Goal: Task Accomplishment & Management: Manage account settings

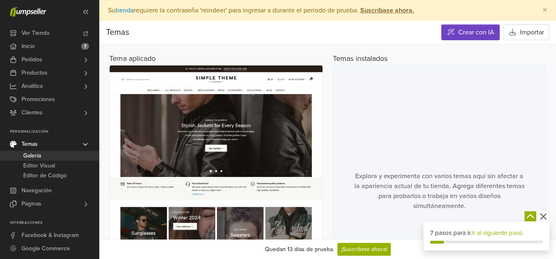
click at [206, 137] on img at bounding box center [216, 200] width 213 height 271
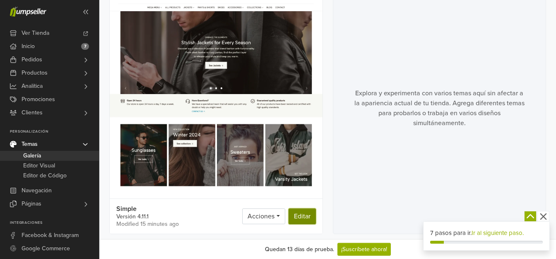
click at [306, 217] on link "Editar" at bounding box center [301, 216] width 27 height 16
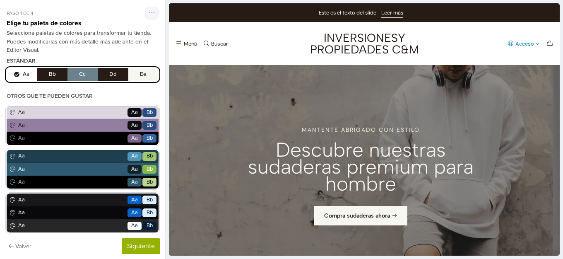
click at [519, 41] on div "Acceso" at bounding box center [524, 43] width 19 height 5
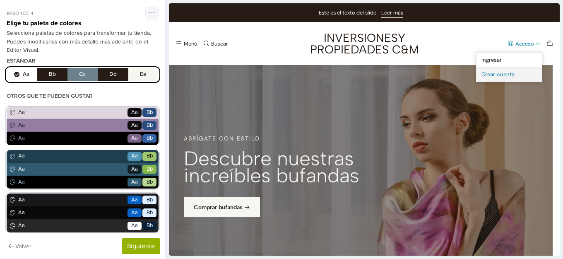
click at [476, 74] on link "Crear cuenta" at bounding box center [508, 74] width 65 height 14
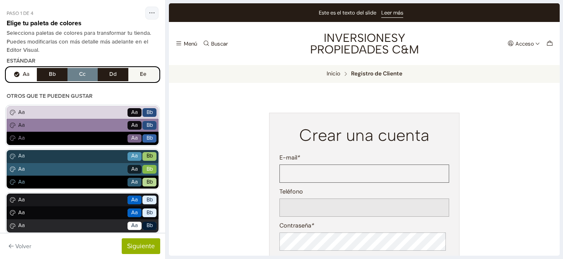
click at [320, 176] on input "E-mail *" at bounding box center [364, 173] width 170 height 18
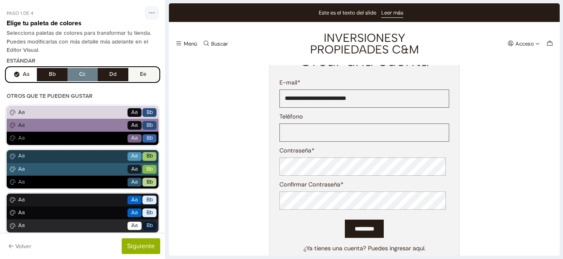
scroll to position [83, 0]
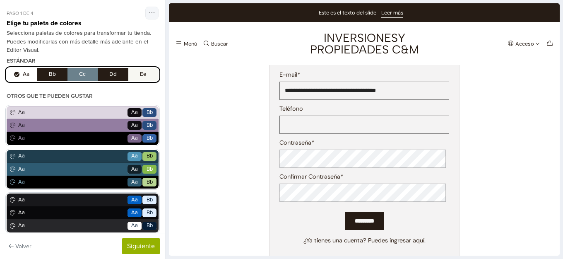
type input "**********"
click at [339, 124] on input "Teléfono" at bounding box center [364, 124] width 170 height 18
type input "**********"
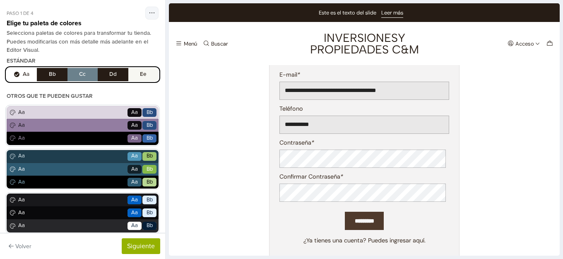
click at [345, 217] on input "*********" at bounding box center [364, 220] width 39 height 19
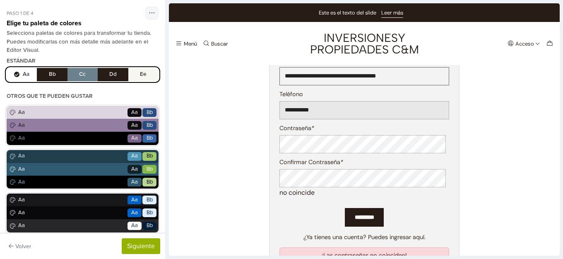
scroll to position [124, 0]
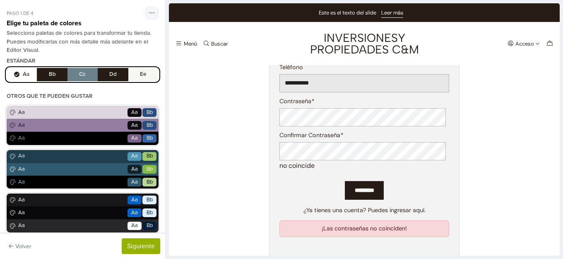
click at [319, 140] on div "Confirmar Contraseña * no coincide" at bounding box center [364, 151] width 170 height 40
click at [360, 195] on input "*********" at bounding box center [364, 190] width 39 height 19
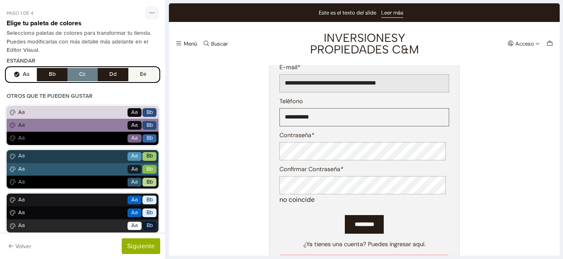
scroll to position [83, 0]
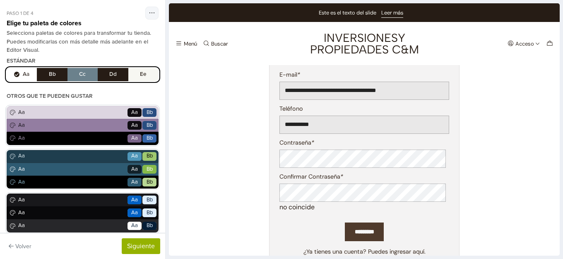
click at [360, 230] on input "*********" at bounding box center [364, 231] width 39 height 19
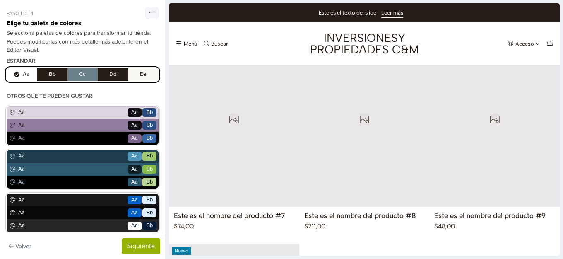
scroll to position [674, 0]
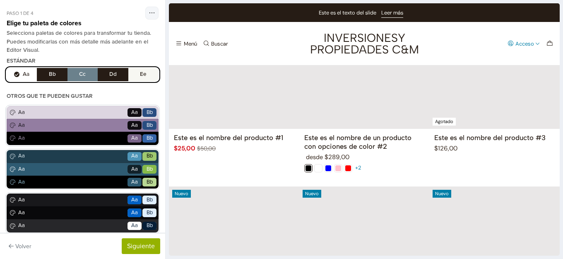
click at [518, 44] on div "Acceso" at bounding box center [524, 43] width 19 height 5
click at [485, 58] on link "Ingresar" at bounding box center [508, 60] width 65 height 14
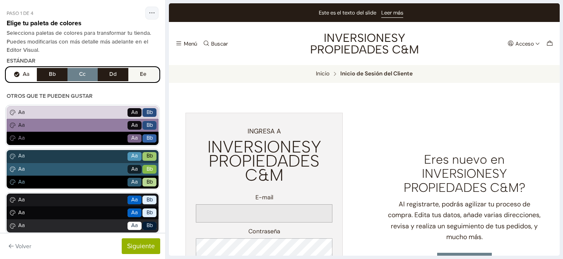
type input "**********"
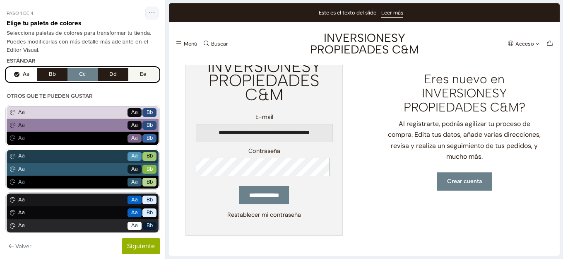
scroll to position [0, 0]
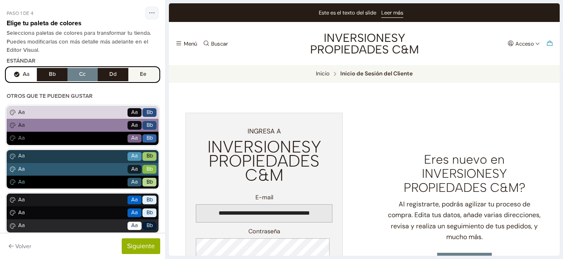
click at [546, 40] on icon "Carro" at bounding box center [549, 43] width 7 height 7
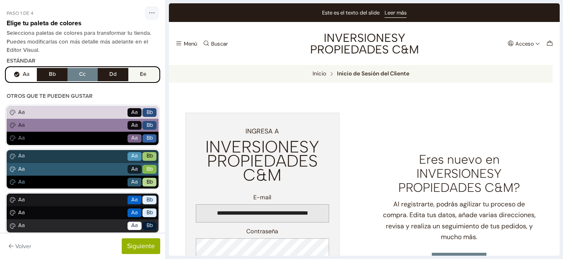
click at [291, 48] on div at bounding box center [364, 129] width 391 height 252
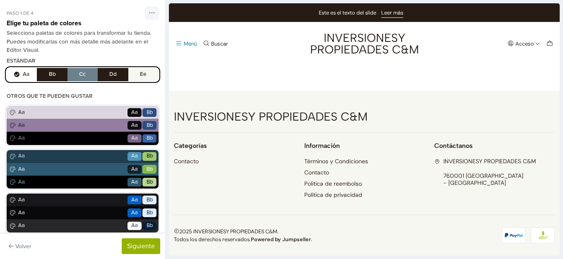
click at [177, 44] on icon "Menú" at bounding box center [178, 43] width 7 height 7
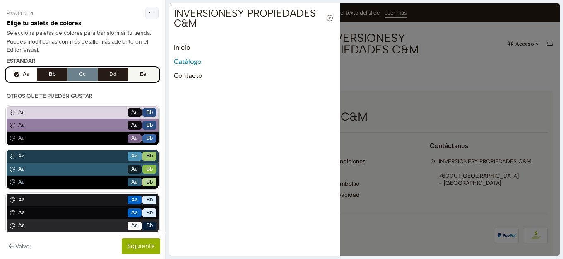
click at [194, 63] on link "Catálogo" at bounding box center [254, 62] width 161 height 14
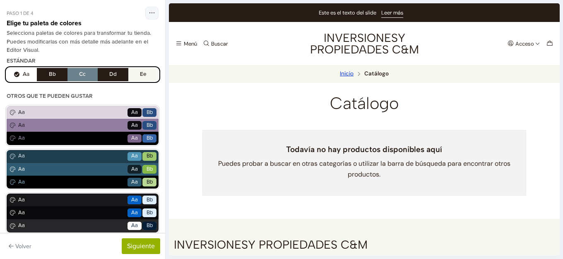
click at [344, 75] on link "Inicio" at bounding box center [347, 74] width 14 height 6
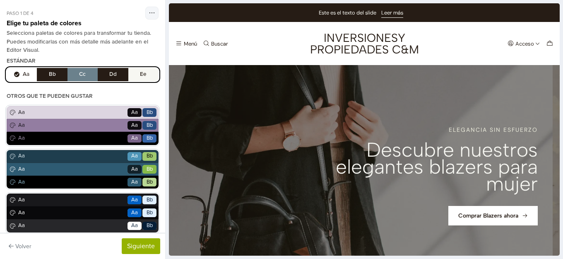
click at [510, 129] on link "1 / 3" at bounding box center [361, 181] width 384 height 232
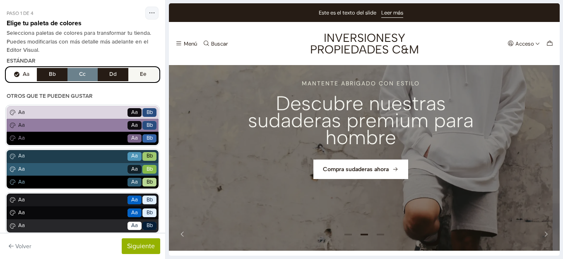
scroll to position [166, 0]
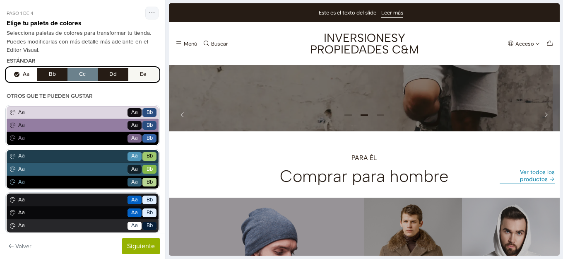
click at [534, 182] on link "Ver todos los productos" at bounding box center [526, 176] width 55 height 16
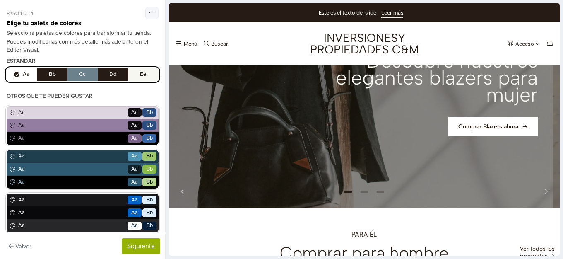
scroll to position [124, 0]
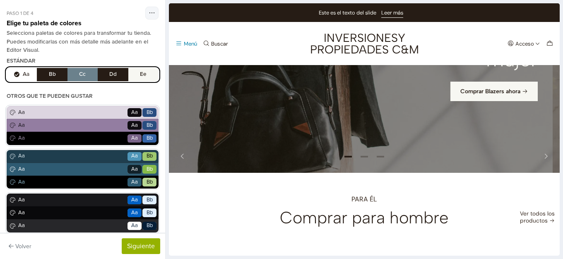
click at [178, 43] on icon "Menú" at bounding box center [178, 43] width 7 height 7
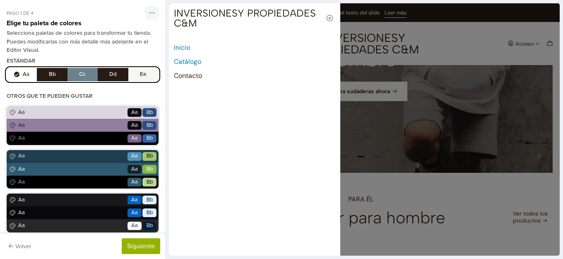
click at [183, 59] on link "Catálogo" at bounding box center [254, 62] width 161 height 14
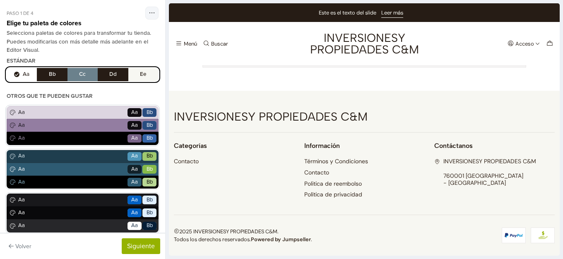
scroll to position [0, 0]
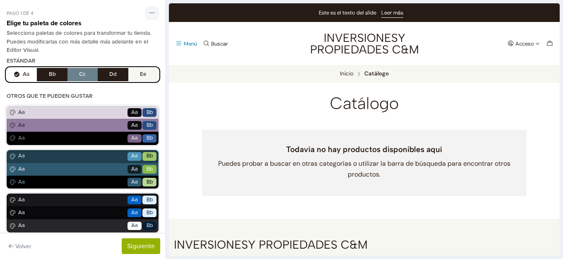
click at [182, 39] on button "Menú" at bounding box center [186, 44] width 25 height 12
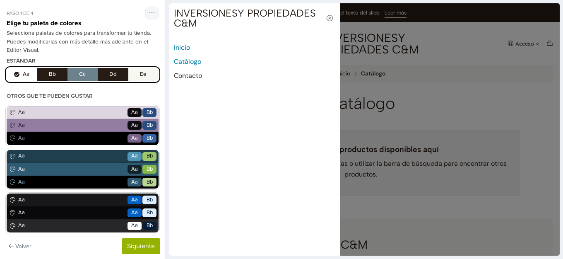
click at [182, 47] on link "Inicio" at bounding box center [254, 48] width 161 height 14
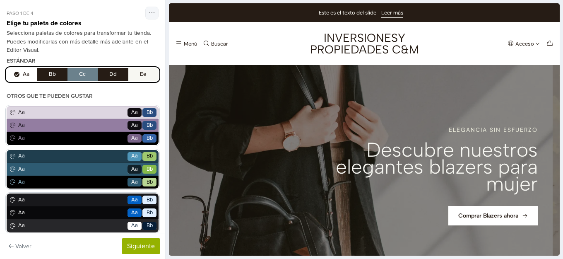
click at [512, 129] on link "1 / 3" at bounding box center [361, 181] width 384 height 232
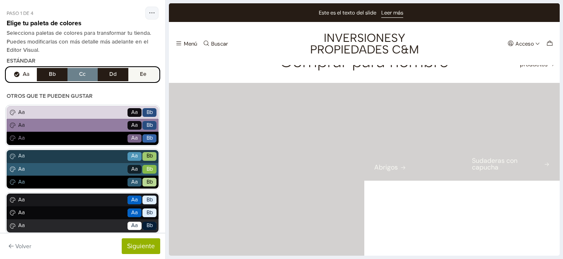
scroll to position [497, 0]
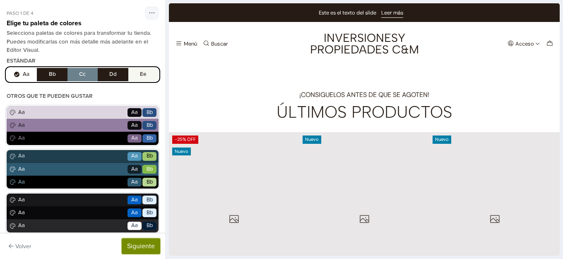
click at [151, 247] on button "Siguiente" at bounding box center [141, 246] width 38 height 16
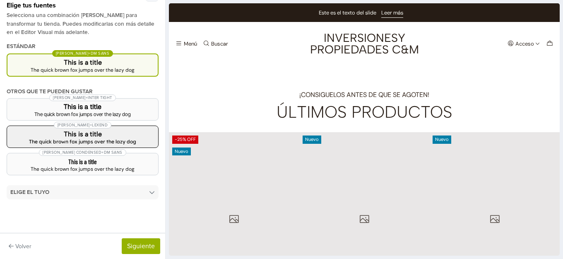
scroll to position [0, 0]
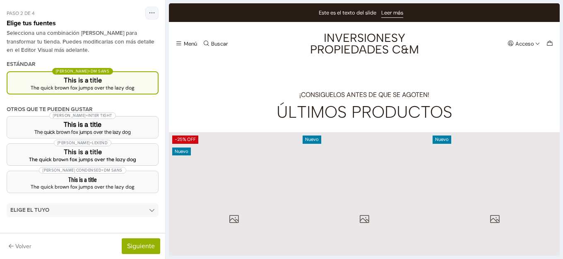
click at [133, 87] on button "[PERSON_NAME] + DM Sans This is a title The quick brown [PERSON_NAME] jumps ove…" at bounding box center [83, 82] width 152 height 23
click at [104, 86] on div "The quick brown fox jumps over the lazy dog" at bounding box center [82, 87] width 137 height 5
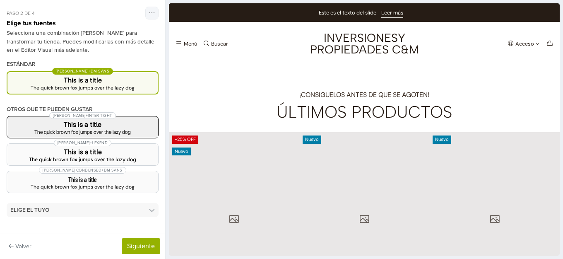
click at [62, 127] on button "[PERSON_NAME] + Inter Tight This is a title The quick brown [PERSON_NAME] jumps…" at bounding box center [83, 127] width 152 height 22
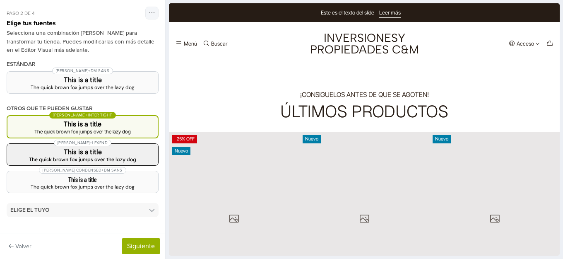
click at [82, 159] on div "The quick brown fox jumps over the lazy dog" at bounding box center [83, 159] width 138 height 5
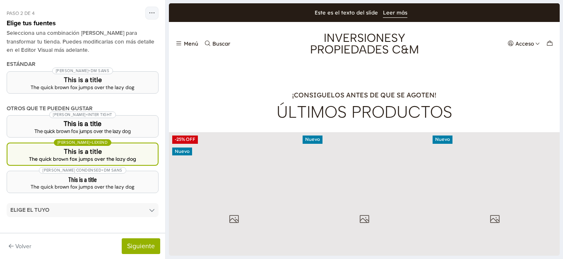
scroll to position [497, 0]
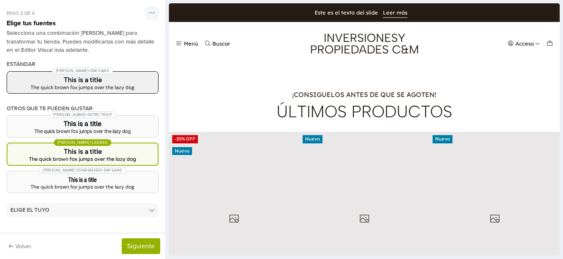
click at [81, 86] on div "The quick brown fox jumps over the lazy dog" at bounding box center [83, 87] width 138 height 5
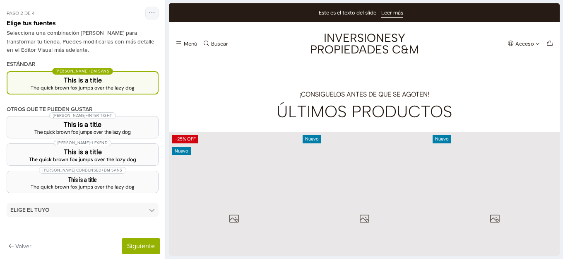
click at [97, 86] on div "The quick brown fox jumps over the lazy dog" at bounding box center [82, 87] width 137 height 5
click at [137, 246] on button "Siguiente" at bounding box center [141, 246] width 38 height 16
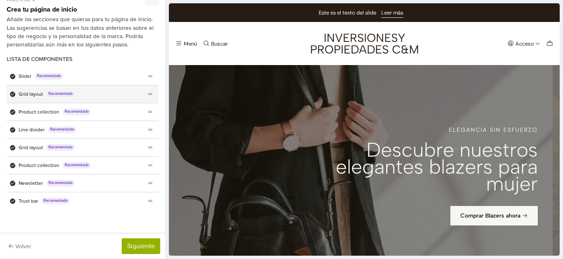
scroll to position [21, 0]
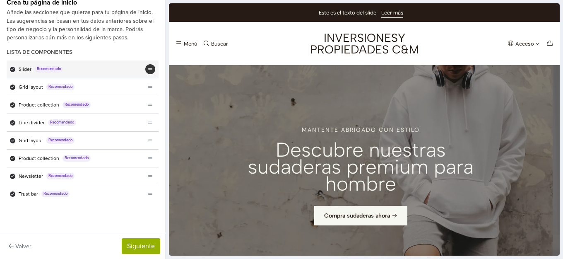
click at [145, 72] on div "theme_generator.components.drag_reorder" at bounding box center [150, 69] width 10 height 10
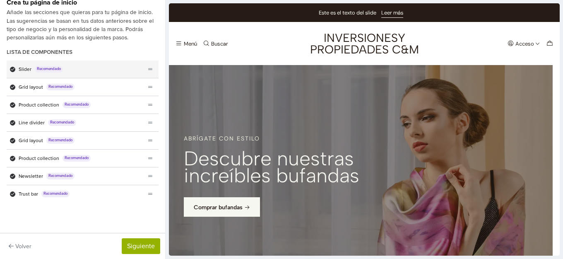
click at [33, 69] on div "Slider Recomendado" at bounding box center [76, 68] width 139 height 17
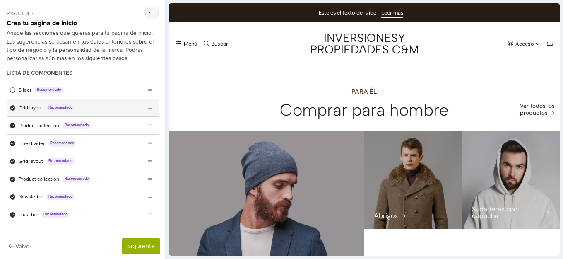
click at [10, 109] on div "Grid layout Recomendado" at bounding box center [76, 107] width 139 height 17
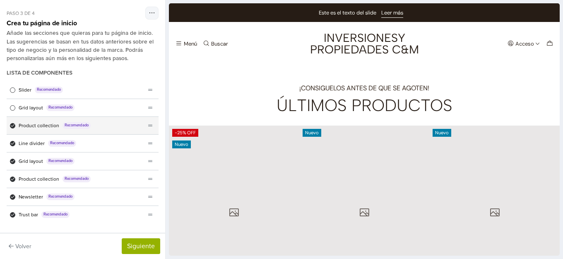
click at [12, 123] on icon "Lista de componentes" at bounding box center [13, 125] width 4 height 4
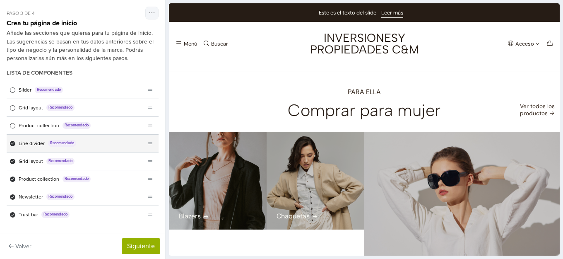
click at [9, 142] on div "Line divider Recomendado" at bounding box center [76, 142] width 139 height 17
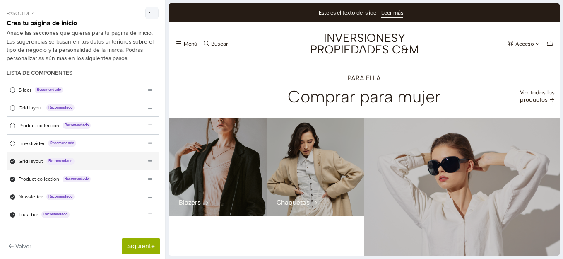
click at [9, 162] on div "Grid layout Recomendado" at bounding box center [76, 160] width 139 height 17
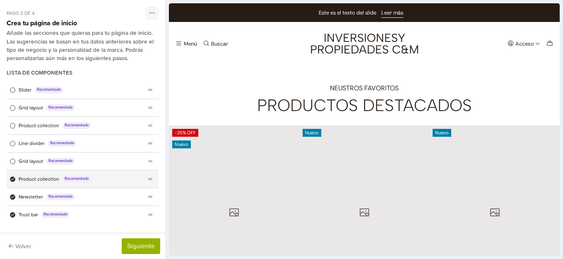
click at [12, 177] on span "Lista de componentes" at bounding box center [12, 179] width 5 height 5
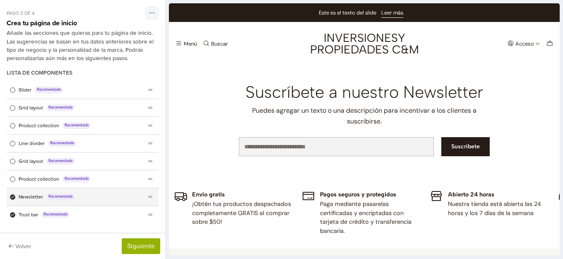
click at [8, 194] on div "Newsletter Recomendado" at bounding box center [76, 196] width 139 height 17
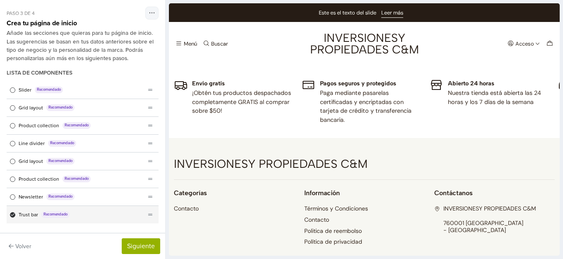
click at [10, 214] on div "Trust bar Recomendado" at bounding box center [76, 214] width 139 height 17
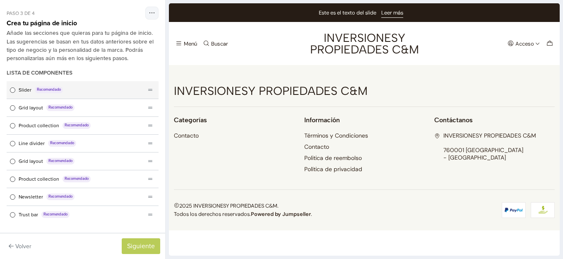
click at [10, 91] on span "Lista de componentes" at bounding box center [12, 89] width 5 height 5
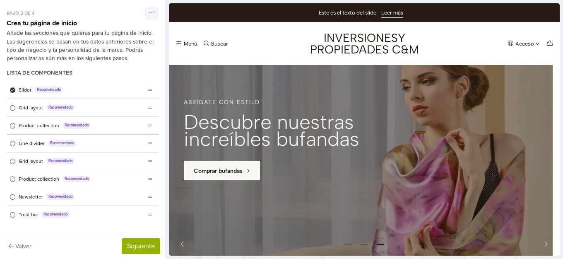
scroll to position [52, 0]
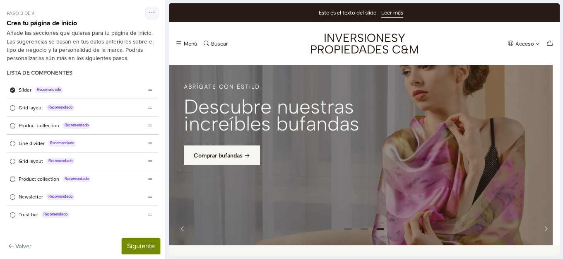
click at [145, 248] on button "Siguiente" at bounding box center [141, 246] width 38 height 16
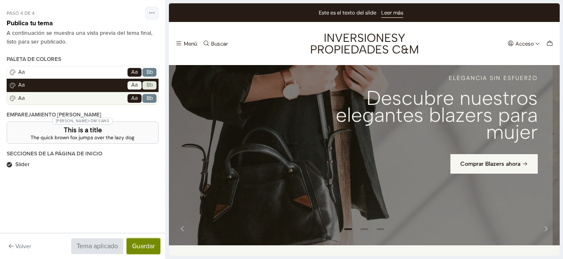
click at [143, 245] on button "Guardar" at bounding box center [144, 246] width 34 height 16
